Goal: Task Accomplishment & Management: Manage account settings

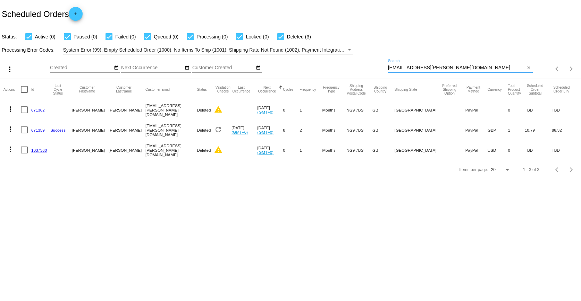
drag, startPoint x: 439, startPoint y: 66, endPoint x: 371, endPoint y: 70, distance: 68.5
click at [371, 70] on div "more_vert Oct Jan Feb Mar [DATE]" at bounding box center [290, 66] width 581 height 25
paste input "[EMAIL_ADDRESS]"
type input "[EMAIL_ADDRESS][DOMAIN_NAME]"
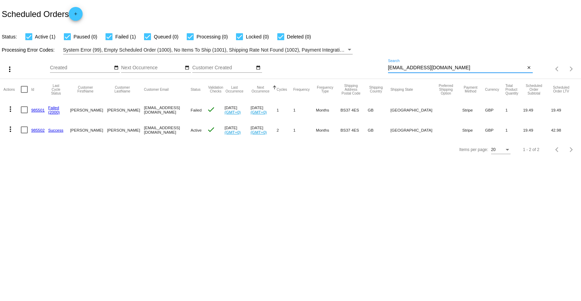
click at [190, 111] on span "Failed" at bounding box center [195, 110] width 11 height 5
click at [36, 110] on link "985501" at bounding box center [38, 110] width 14 height 5
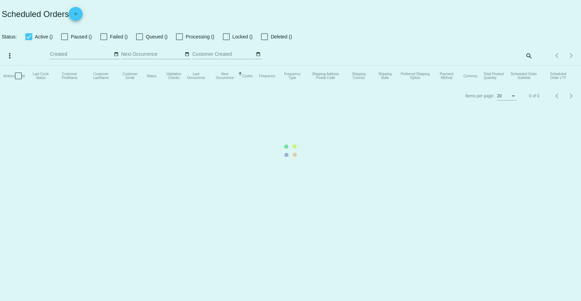
checkbox input "true"
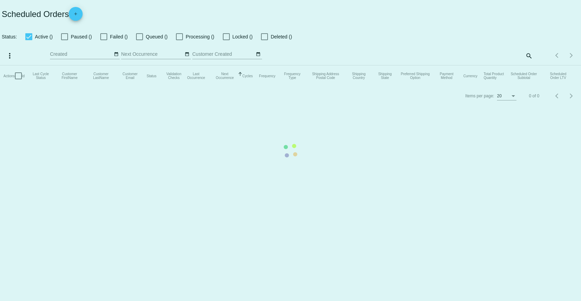
checkbox input "true"
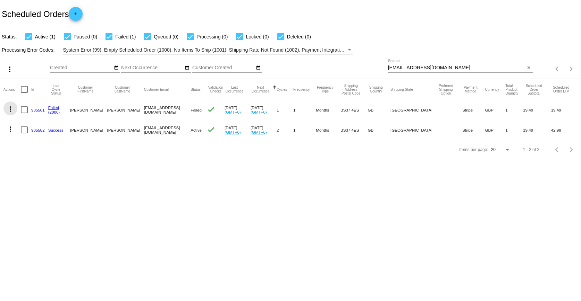
click at [11, 106] on mat-icon "more_vert" at bounding box center [10, 109] width 8 height 8
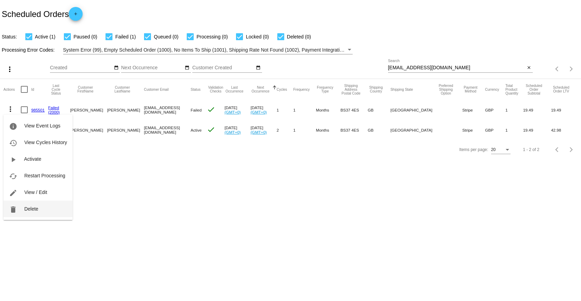
click at [27, 211] on span "Delete" at bounding box center [31, 209] width 14 height 6
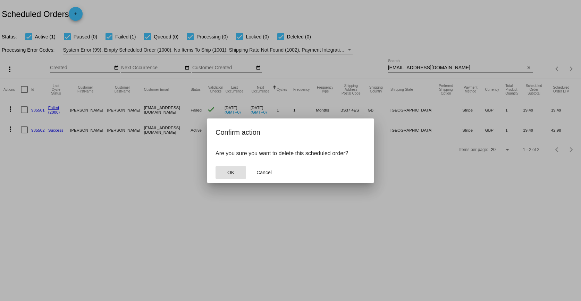
click at [231, 175] on span "OK" at bounding box center [230, 173] width 7 height 6
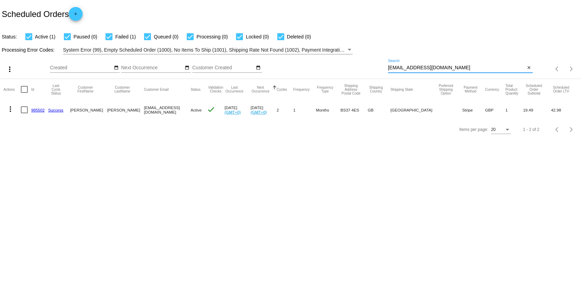
click at [448, 68] on input "[EMAIL_ADDRESS][DOMAIN_NAME]" at bounding box center [456, 68] width 137 height 6
drag, startPoint x: 439, startPoint y: 68, endPoint x: 370, endPoint y: 70, distance: 69.1
click at [370, 70] on div "more_vert Oct Jan Feb Mar [DATE]" at bounding box center [290, 66] width 581 height 25
paste input "[EMAIL_ADDRESS][DOMAIN_NAME]"
type input "[EMAIL_ADDRESS][DOMAIN_NAME]"
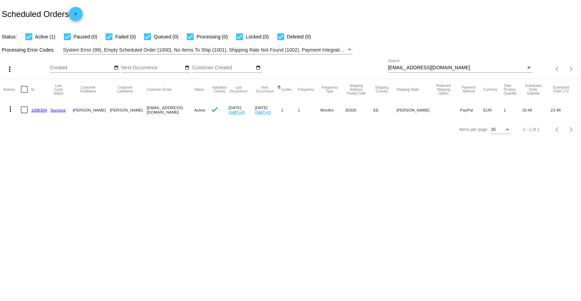
click at [147, 111] on mat-cell "[EMAIL_ADDRESS][DOMAIN_NAME]" at bounding box center [171, 110] width 48 height 20
drag, startPoint x: 129, startPoint y: 111, endPoint x: 179, endPoint y: 115, distance: 49.7
click at [179, 115] on mat-row "more_vert 1006304 Success [PERSON_NAME] [EMAIL_ADDRESS][DOMAIN_NAME] Active che…" at bounding box center [290, 110] width 574 height 20
copy mat-row "[EMAIL_ADDRESS][DOMAIN_NAME]"
click at [41, 112] on link "1006304" at bounding box center [39, 110] width 16 height 5
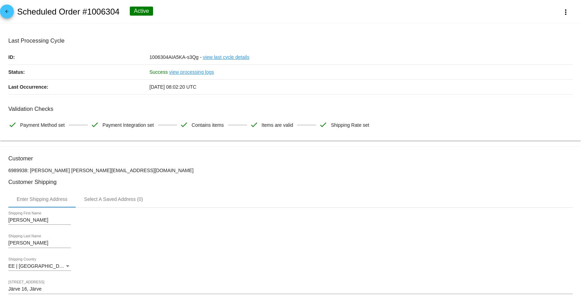
drag, startPoint x: 29, startPoint y: 170, endPoint x: 57, endPoint y: 170, distance: 27.7
click at [57, 170] on p "6989938: [PERSON_NAME] [PERSON_NAME][EMAIL_ADDRESS][DOMAIN_NAME]" at bounding box center [290, 171] width 564 height 6
copy p "[PERSON_NAME]"
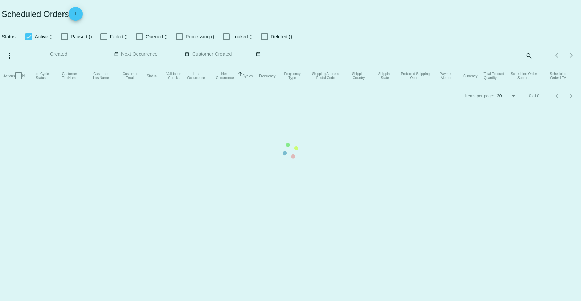
checkbox input "true"
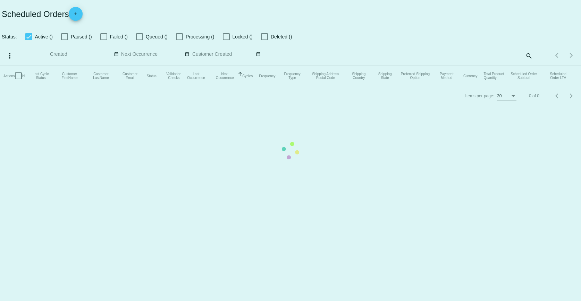
checkbox input "true"
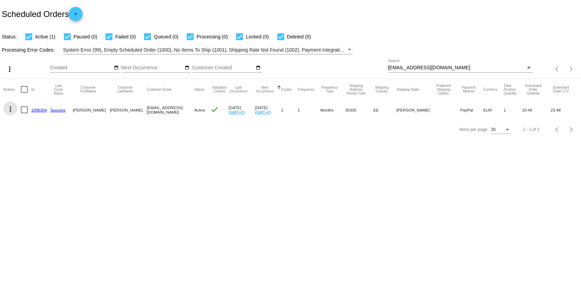
click at [8, 109] on mat-icon "more_vert" at bounding box center [10, 109] width 8 height 8
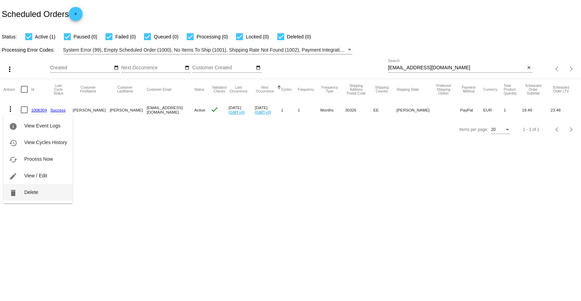
click at [32, 193] on span "Delete" at bounding box center [31, 193] width 14 height 6
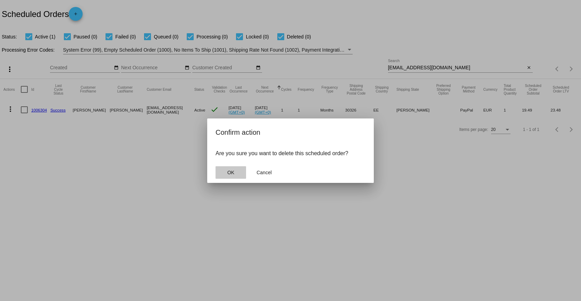
click at [231, 176] on button "OK" at bounding box center [230, 172] width 31 height 12
